Goal: Check status

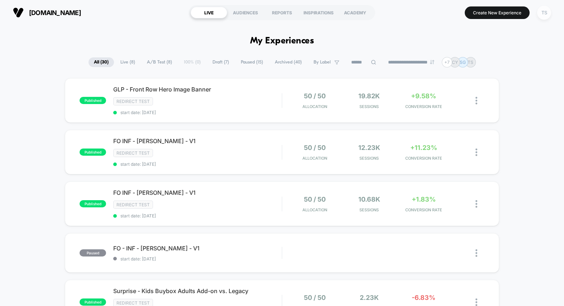
click at [542, 17] on div "TS" at bounding box center [544, 13] width 14 height 14
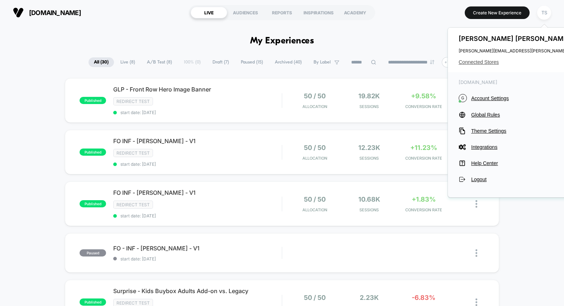
click at [473, 64] on span "Connected Stores" at bounding box center [530, 62] width 142 height 6
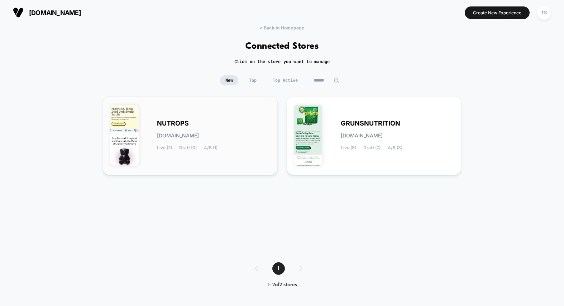
click at [200, 122] on div "NUTROPS [DOMAIN_NAME] Live (2) Draft (0) A/B (1)" at bounding box center [213, 135] width 113 height 29
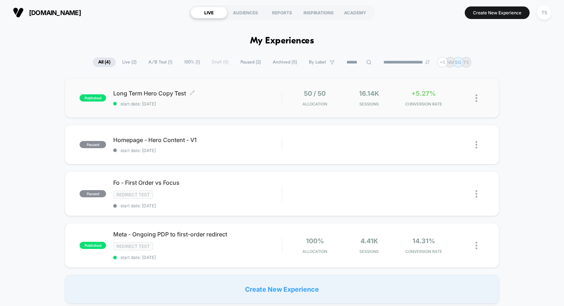
click at [212, 101] on span "start date: [DATE]" at bounding box center [197, 103] width 168 height 5
